Goal: Transaction & Acquisition: Purchase product/service

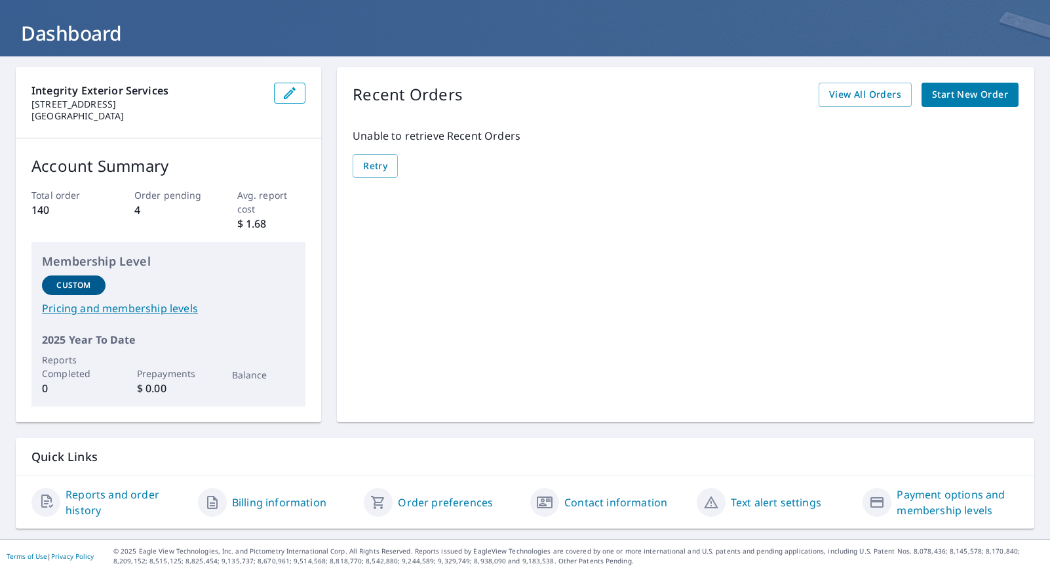
scroll to position [70, 0]
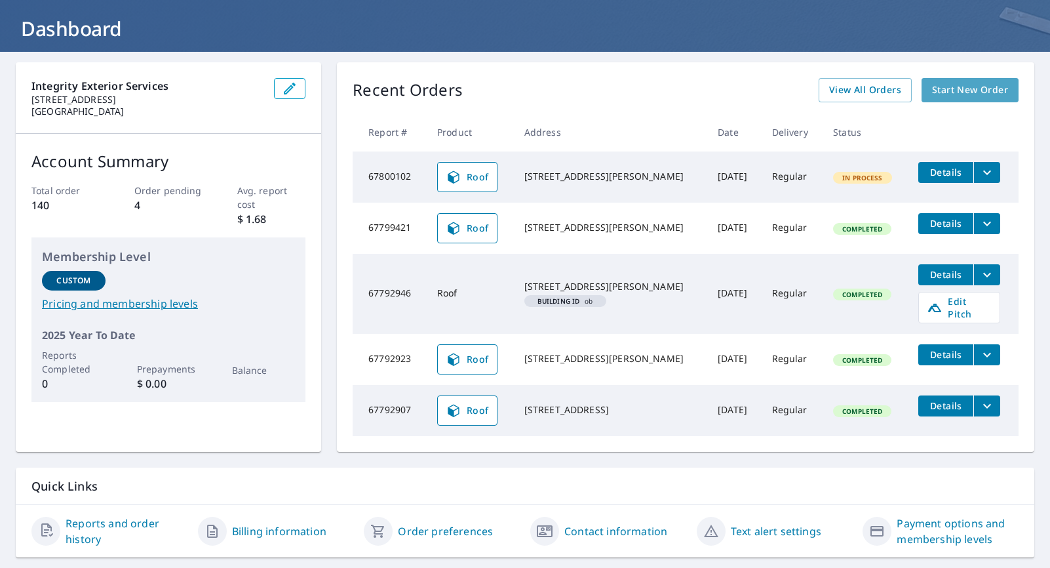
click at [968, 89] on span "Start New Order" at bounding box center [970, 90] width 76 height 16
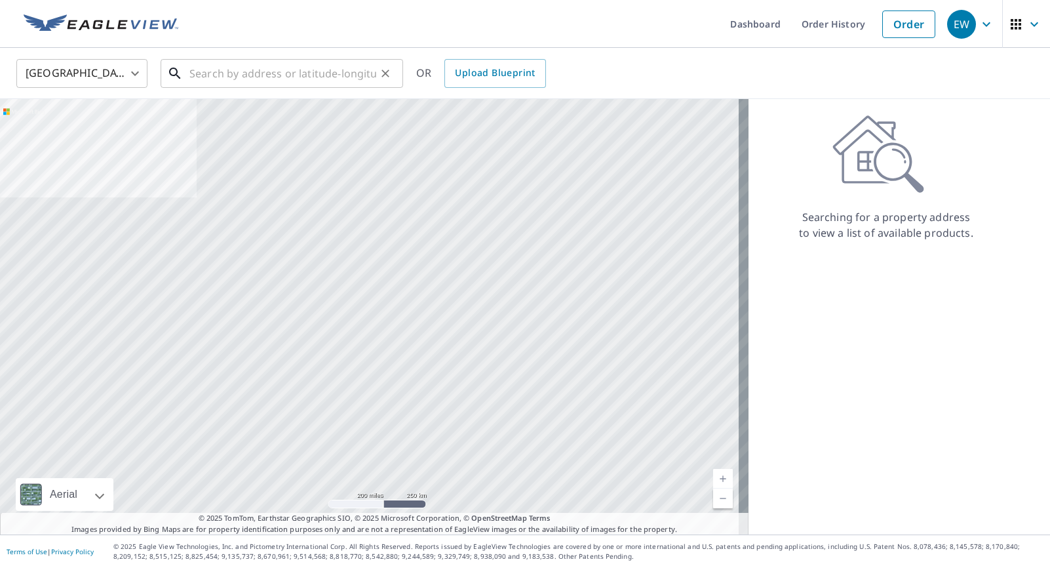
click at [277, 78] on input "text" at bounding box center [283, 73] width 187 height 37
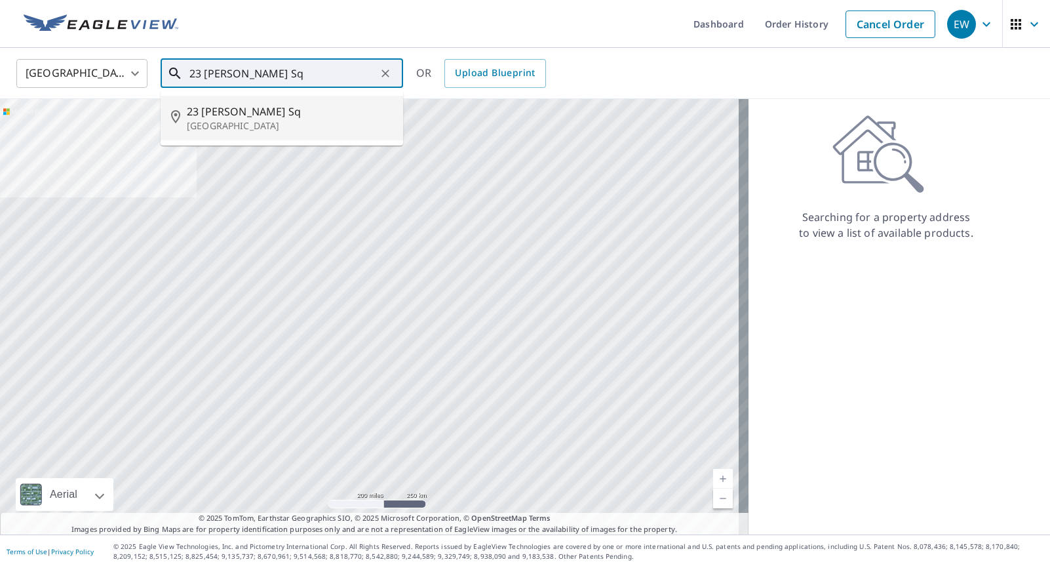
click at [259, 121] on p "Sicklerville, NJ 08081" at bounding box center [290, 125] width 206 height 13
type input "23 Rittenhouse Sq Sicklerville, NJ 08081"
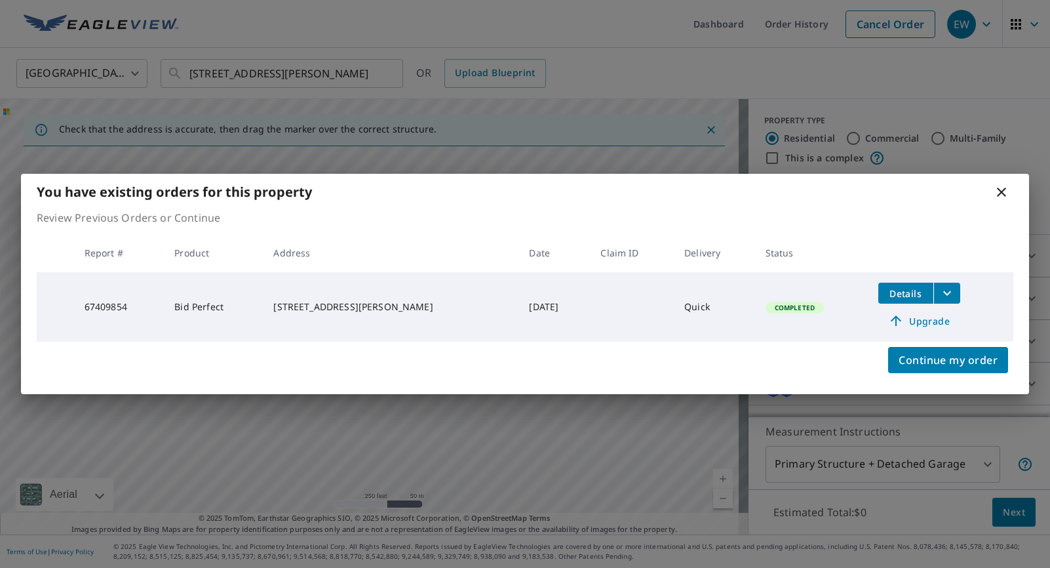
click at [1001, 193] on icon at bounding box center [1001, 192] width 9 height 9
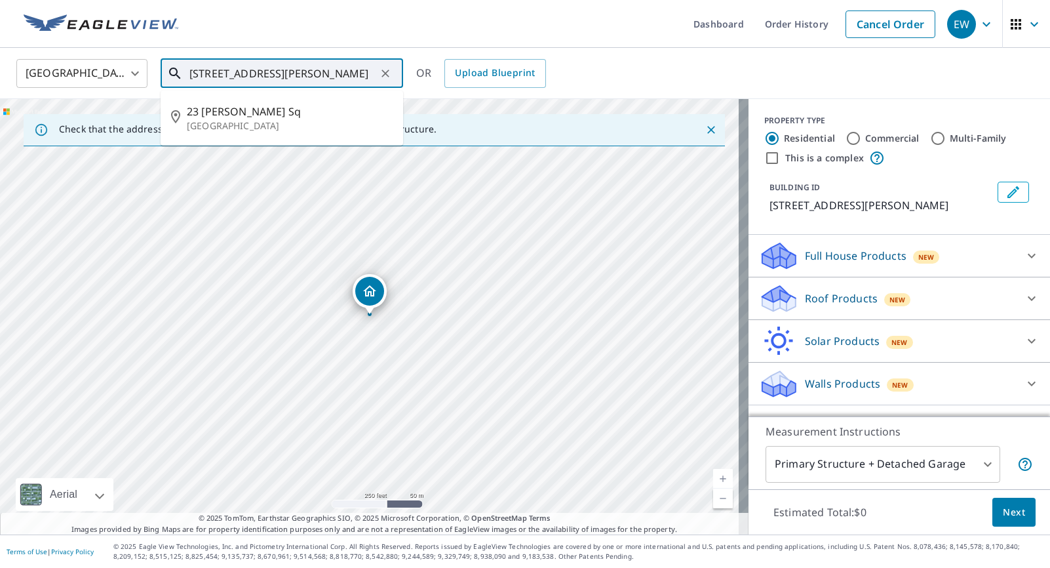
click at [294, 77] on input "23 Rittenhouse Sq Sicklerville, NJ 08081" at bounding box center [283, 73] width 187 height 37
